Goal: Navigation & Orientation: Find specific page/section

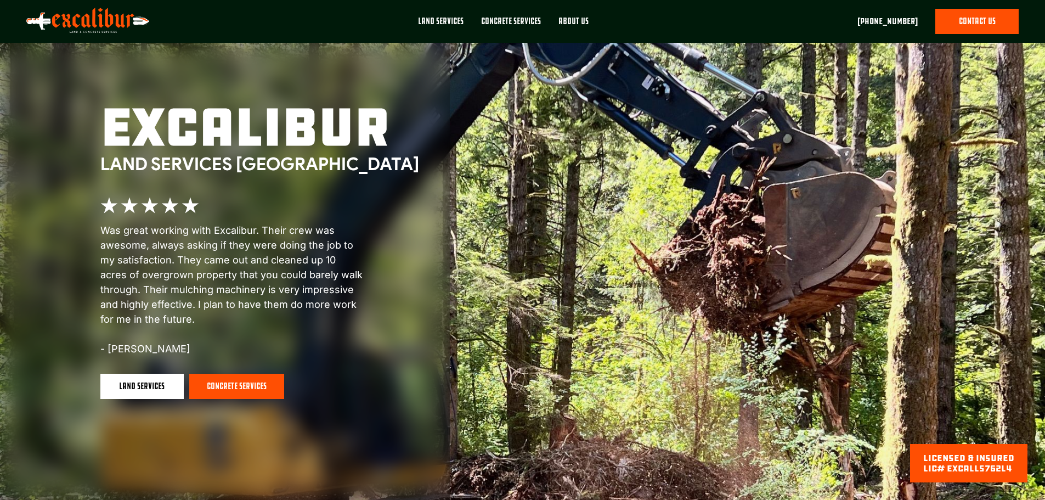
click at [571, 22] on div "About Us" at bounding box center [574, 21] width 30 height 12
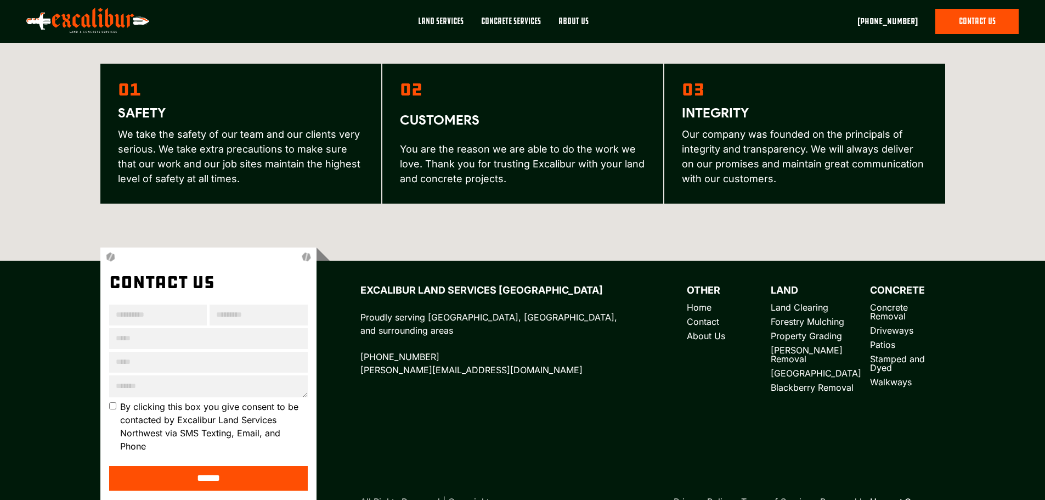
scroll to position [1535, 0]
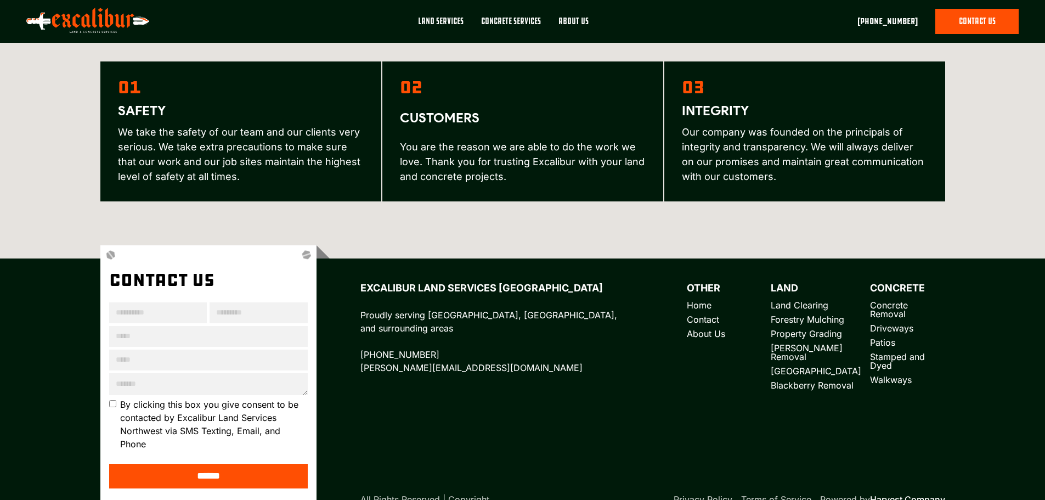
click at [776, 380] on link "Blackberry Removal" at bounding box center [812, 385] width 83 height 11
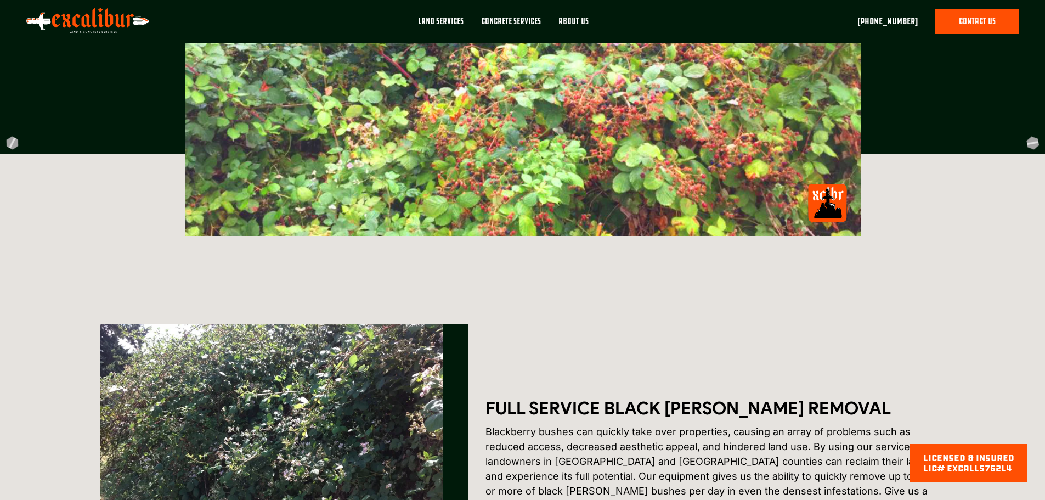
scroll to position [166, 0]
